Goal: Information Seeking & Learning: Learn about a topic

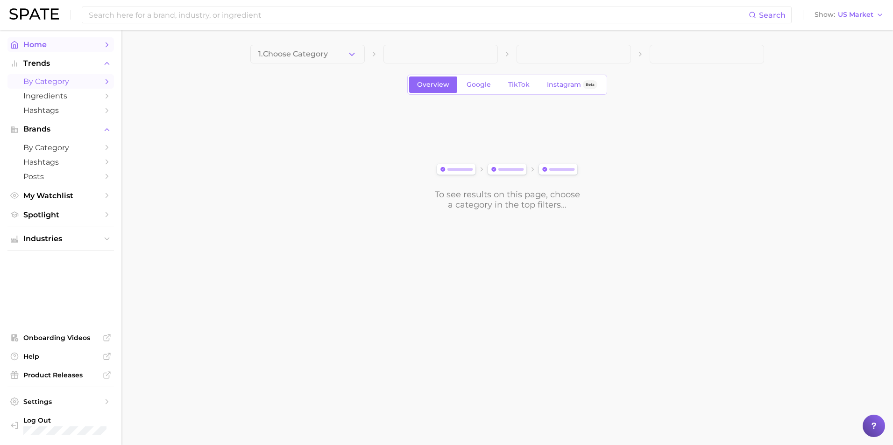
click at [87, 48] on span "Home" at bounding box center [60, 44] width 75 height 9
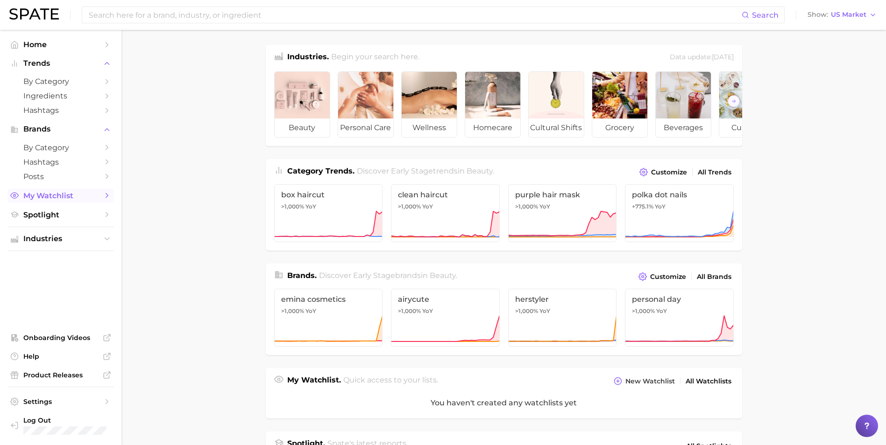
click at [101, 193] on link "My Watchlist" at bounding box center [60, 196] width 106 height 14
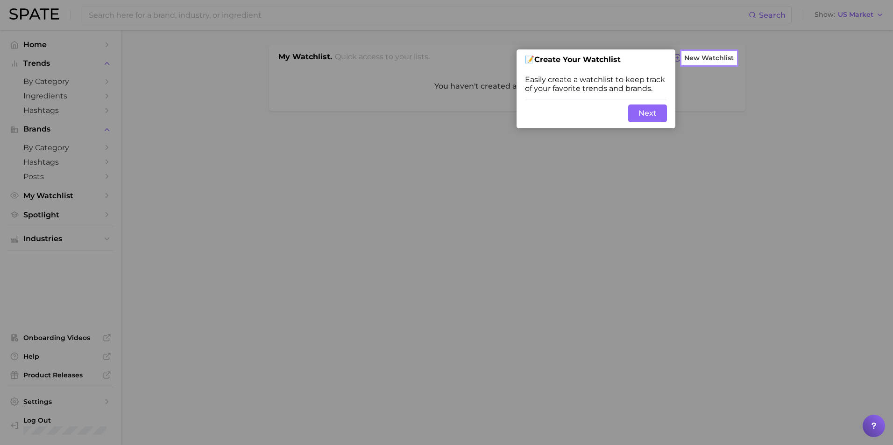
click at [658, 117] on button "Next" at bounding box center [647, 114] width 39 height 18
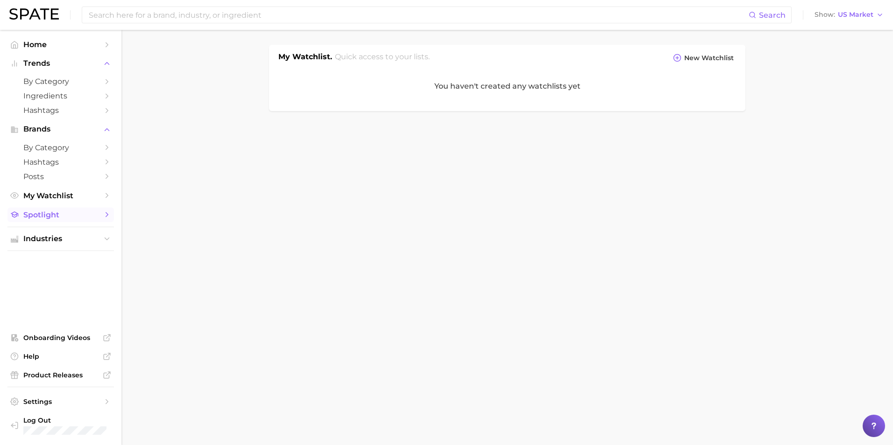
click at [74, 218] on span "Spotlight" at bounding box center [60, 215] width 75 height 9
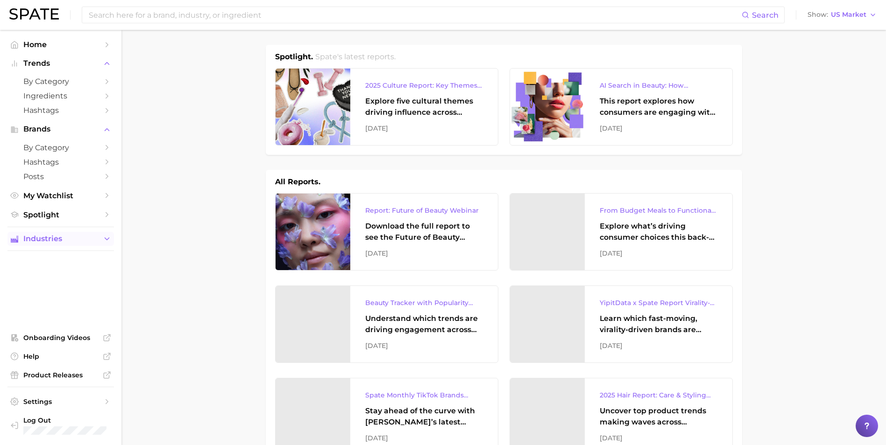
scroll to position [47, 0]
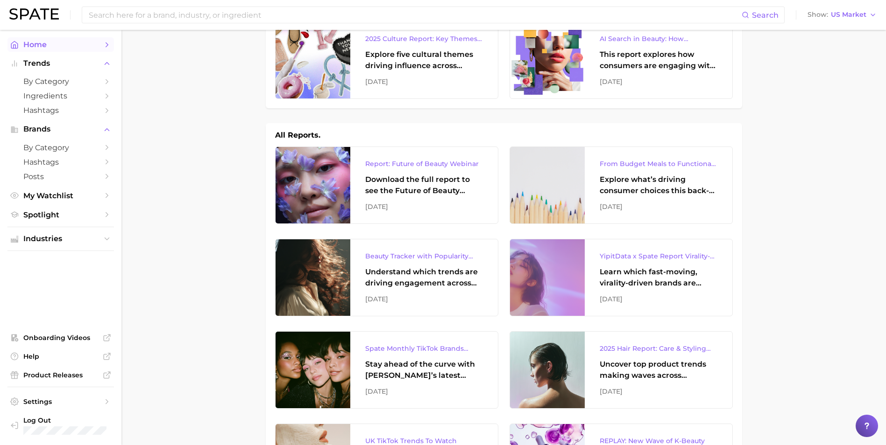
click at [61, 38] on link "Home" at bounding box center [60, 44] width 106 height 14
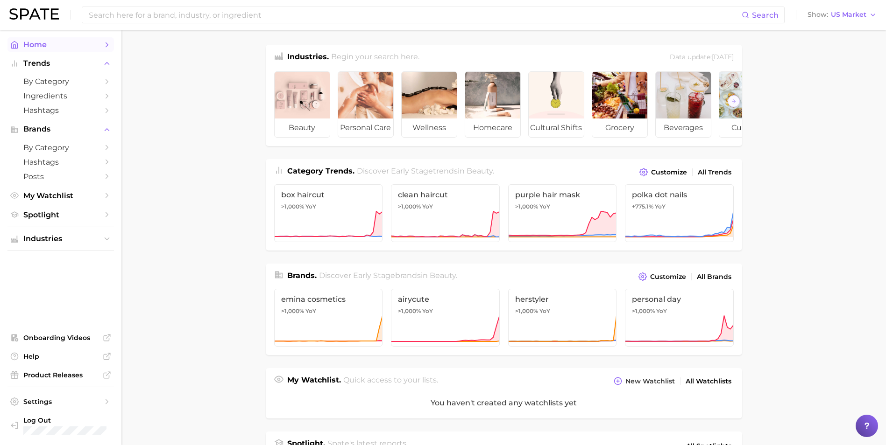
click at [110, 50] on link "Home" at bounding box center [60, 44] width 106 height 14
click at [207, 136] on main "Industries. Begin your search here. Data update: August 31st, 2025 beauty perso…" at bounding box center [503, 387] width 764 height 715
click at [47, 20] on link at bounding box center [33, 14] width 49 height 13
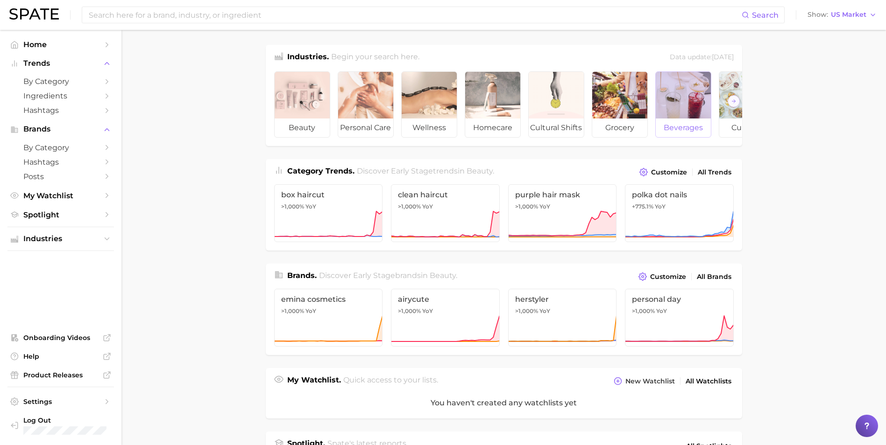
drag, startPoint x: 824, startPoint y: 75, endPoint x: 683, endPoint y: 84, distance: 140.8
click at [824, 75] on main "Industries. Begin your search here. Data update: [DATE] beauty personal care we…" at bounding box center [503, 387] width 764 height 715
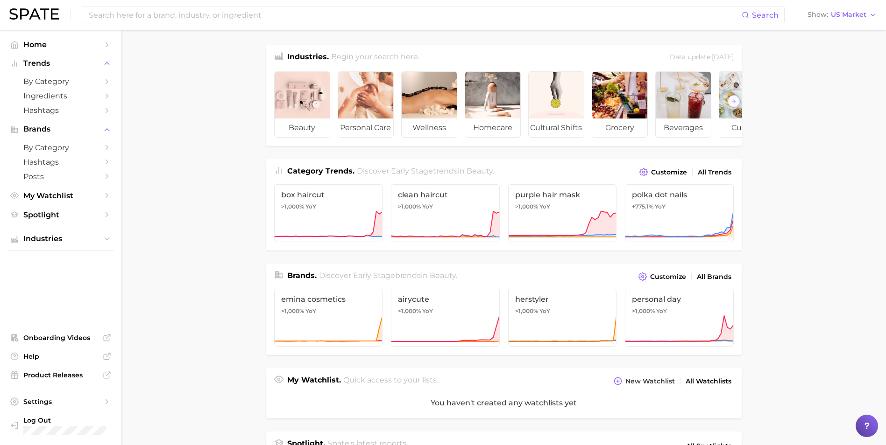
drag, startPoint x: 198, startPoint y: 128, endPoint x: 212, endPoint y: 21, distance: 107.8
click at [198, 128] on main "Industries. Begin your search here. Data update: [DATE] beauty personal care we…" at bounding box center [503, 387] width 764 height 715
click at [212, 20] on input at bounding box center [415, 15] width 654 height 16
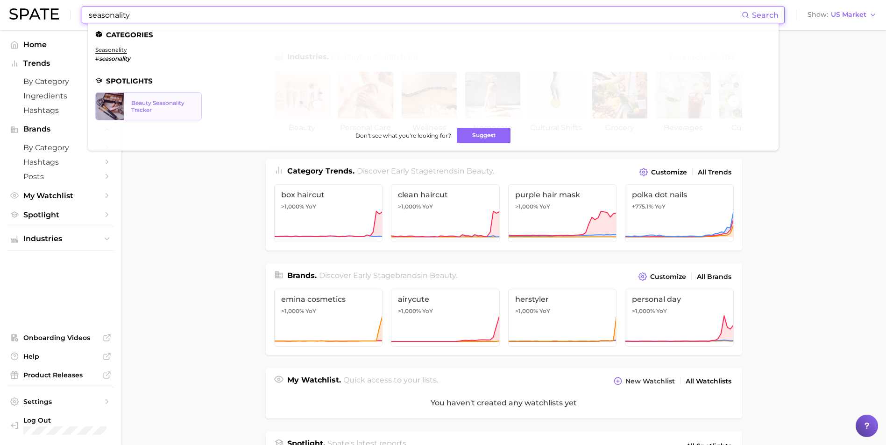
type input "seasonality"
click at [134, 104] on div "Beauty Seasonality Tracker" at bounding box center [162, 106] width 63 height 14
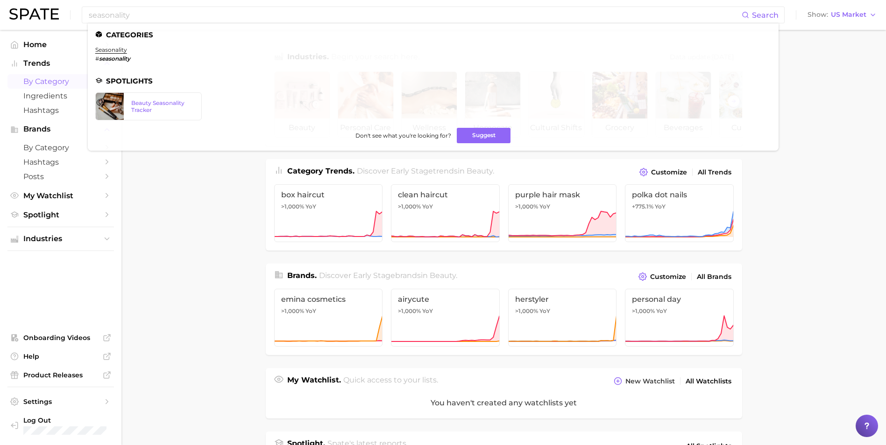
click at [60, 83] on span "by Category" at bounding box center [60, 81] width 75 height 9
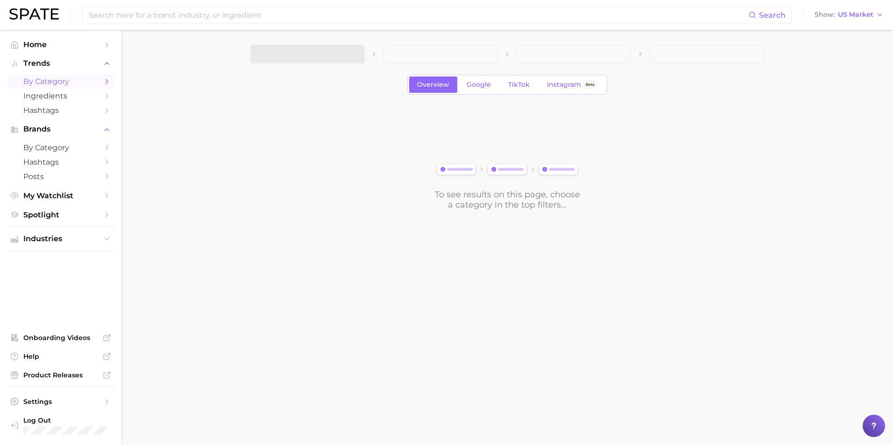
click at [327, 59] on span at bounding box center [307, 54] width 114 height 19
click at [349, 55] on icon "button" at bounding box center [352, 54] width 10 height 10
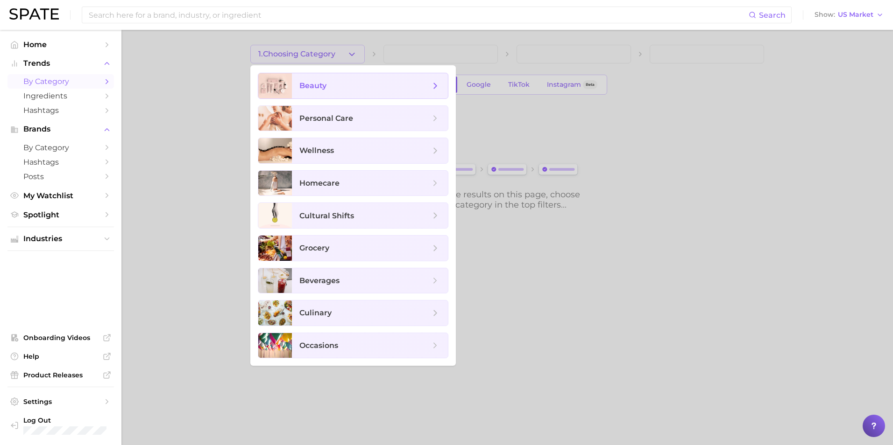
click at [361, 84] on span "beauty" at bounding box center [364, 86] width 131 height 10
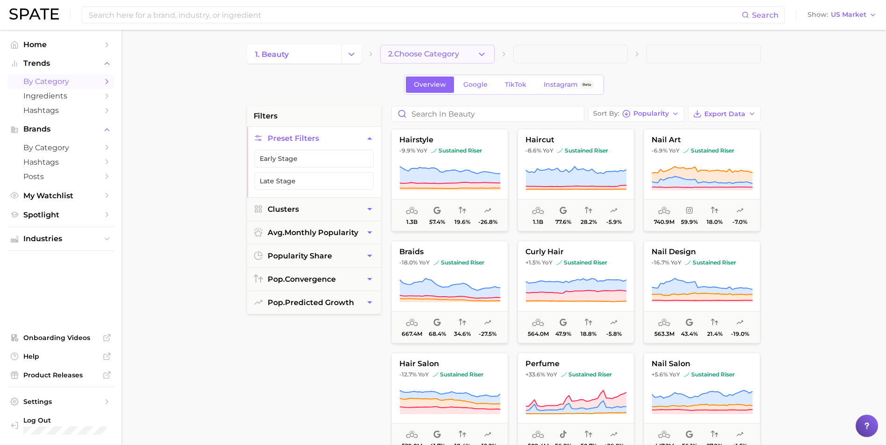
click at [434, 53] on span "2. Choose Category" at bounding box center [423, 54] width 71 height 8
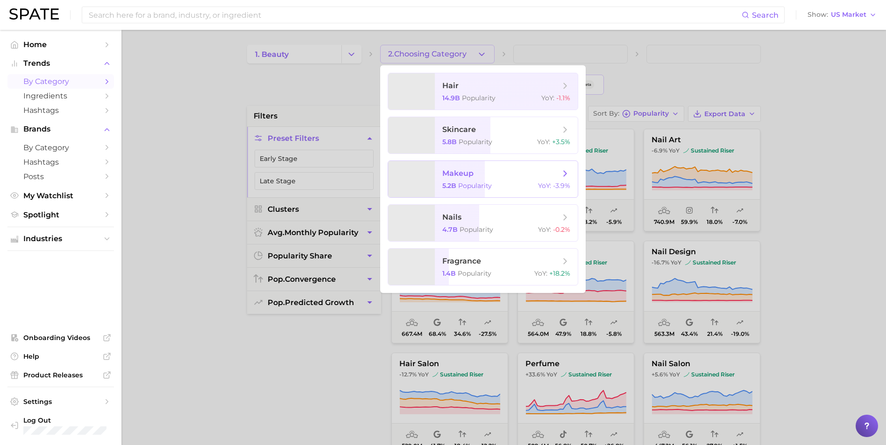
click at [463, 176] on span "makeup" at bounding box center [457, 173] width 31 height 9
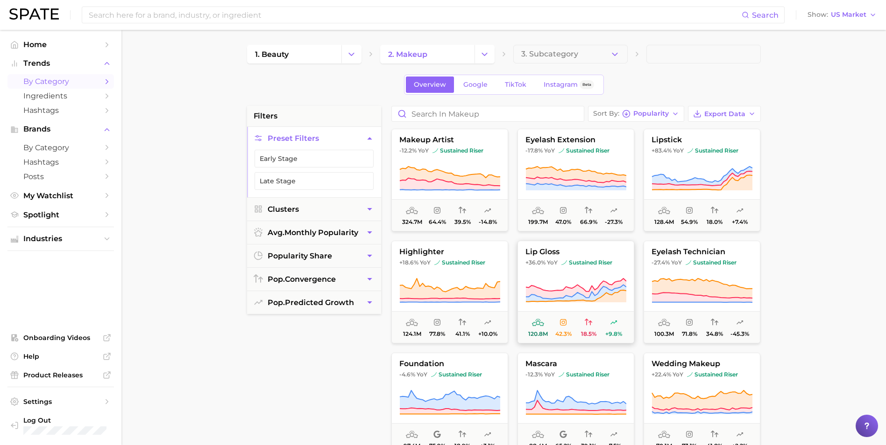
click at [580, 281] on icon at bounding box center [575, 291] width 101 height 26
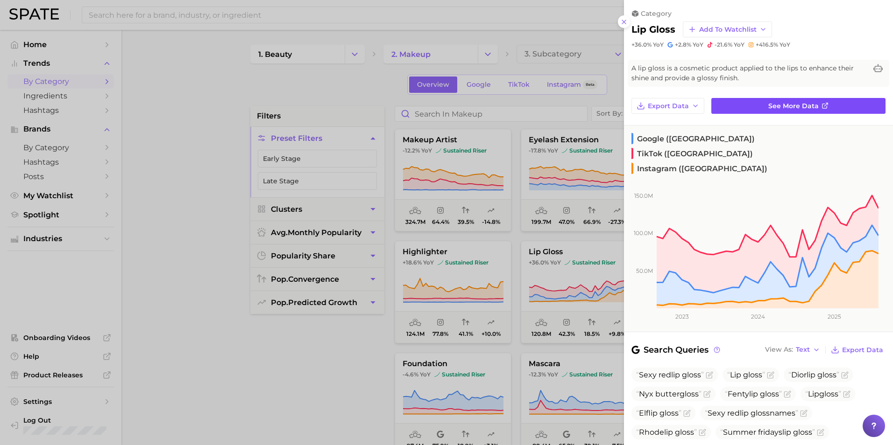
click at [791, 105] on span "See more data" at bounding box center [793, 106] width 50 height 8
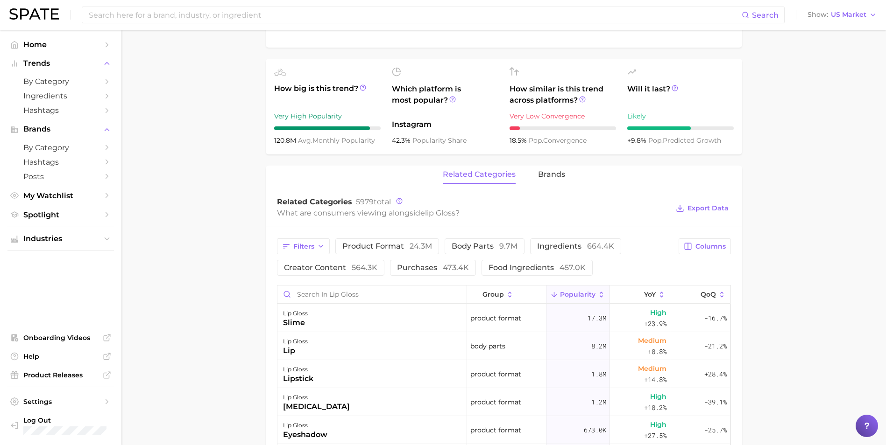
scroll to position [467, 0]
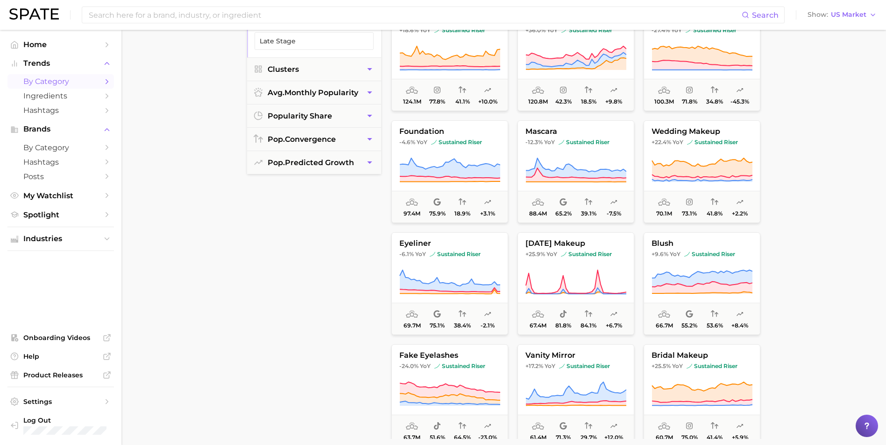
scroll to position [93, 0]
drag, startPoint x: 182, startPoint y: 284, endPoint x: 211, endPoint y: 339, distance: 62.2
click at [182, 284] on main "1. beauty 2. makeup 3. Subcategory Overview Google TikTok Instagram Beta filter…" at bounding box center [503, 244] width 764 height 708
click at [226, 305] on main "1. beauty 2. makeup 3. Subcategory Overview Google TikTok Instagram Beta filter…" at bounding box center [503, 244] width 764 height 708
